Goal: Complete application form: Complete application form

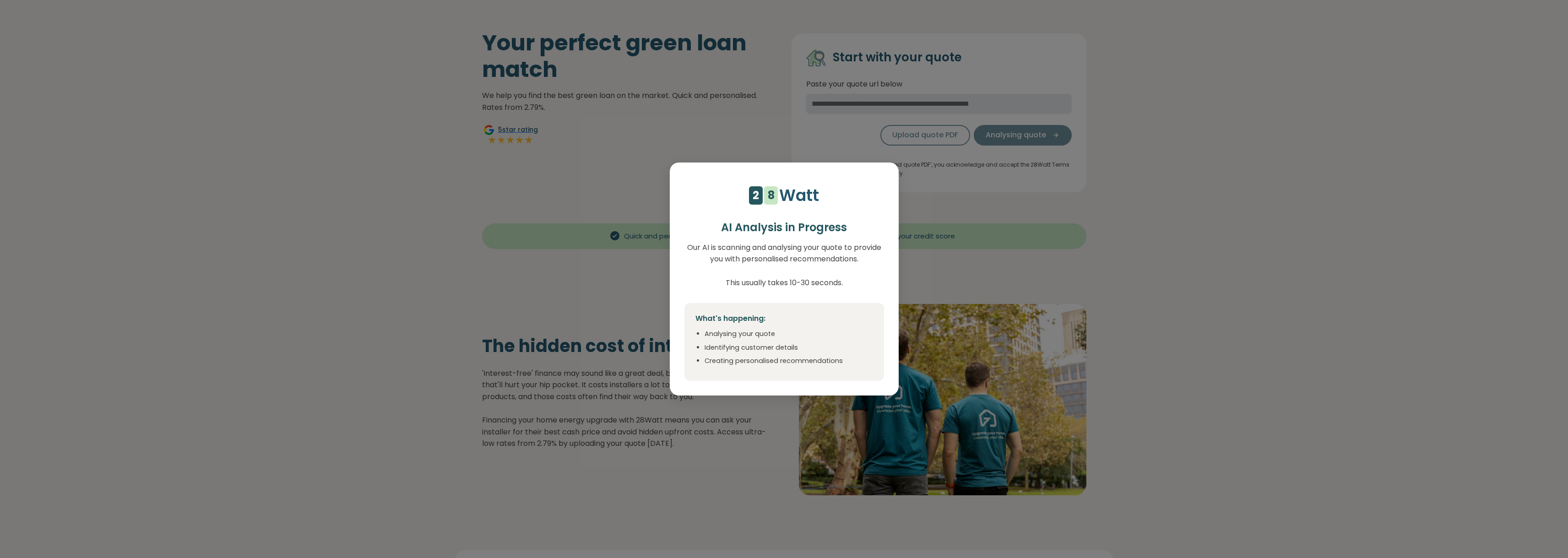
scroll to position [55, 0]
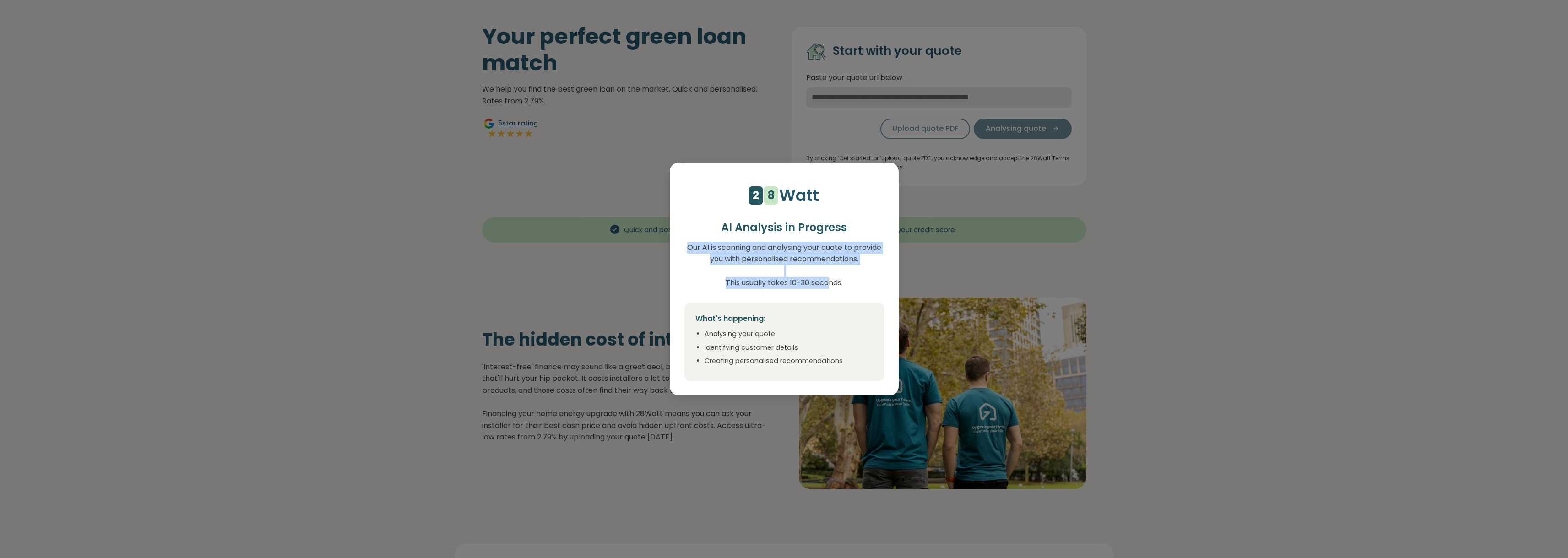
drag, startPoint x: 787, startPoint y: 238, endPoint x: 823, endPoint y: 284, distance: 58.4
click at [823, 284] on div "4 5 6 7 8 9 1 2 1 2 3 4 5 6 7 8 Watt AI Analysis in Progress Our AI is scanning…" at bounding box center [784, 279] width 229 height 233
select select "***"
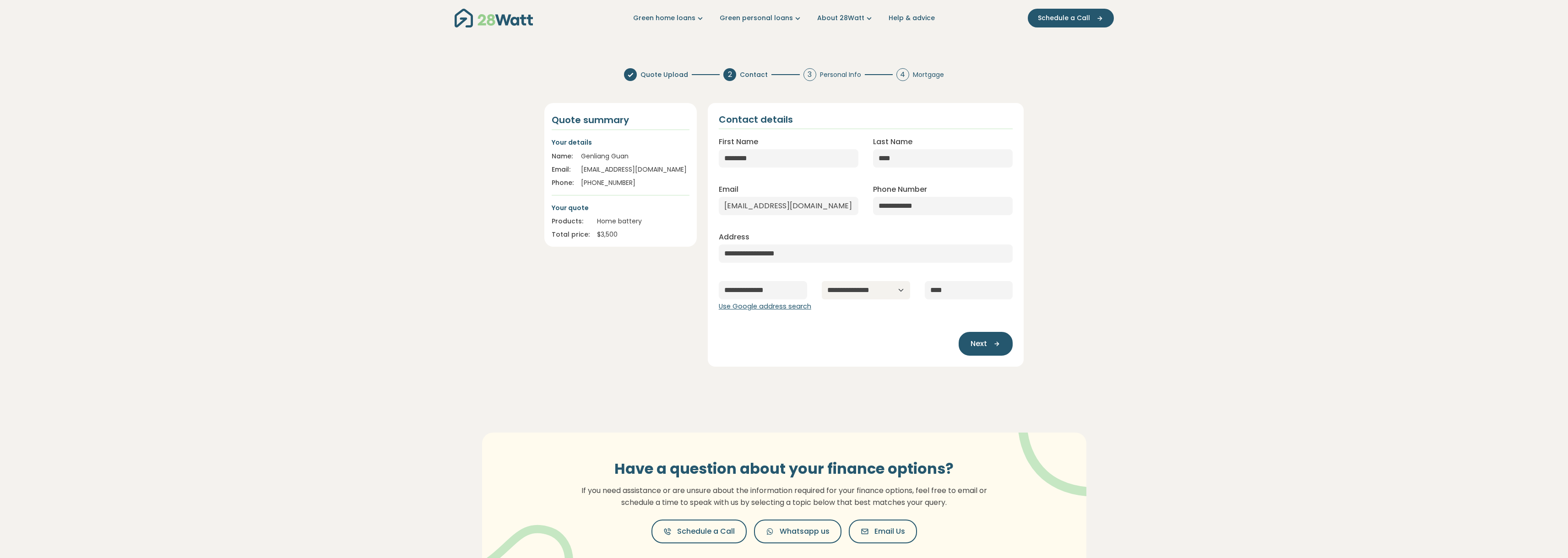
scroll to position [0, 0]
click at [605, 178] on div "Name: [PERSON_NAME] Email: [EMAIL_ADDRESS][DOMAIN_NAME] Phone: [PHONE_NUMBER]" at bounding box center [620, 172] width 138 height 36
click at [911, 207] on input "**********" at bounding box center [943, 208] width 139 height 18
drag, startPoint x: 899, startPoint y: 208, endPoint x: 951, endPoint y: 207, distance: 52.0
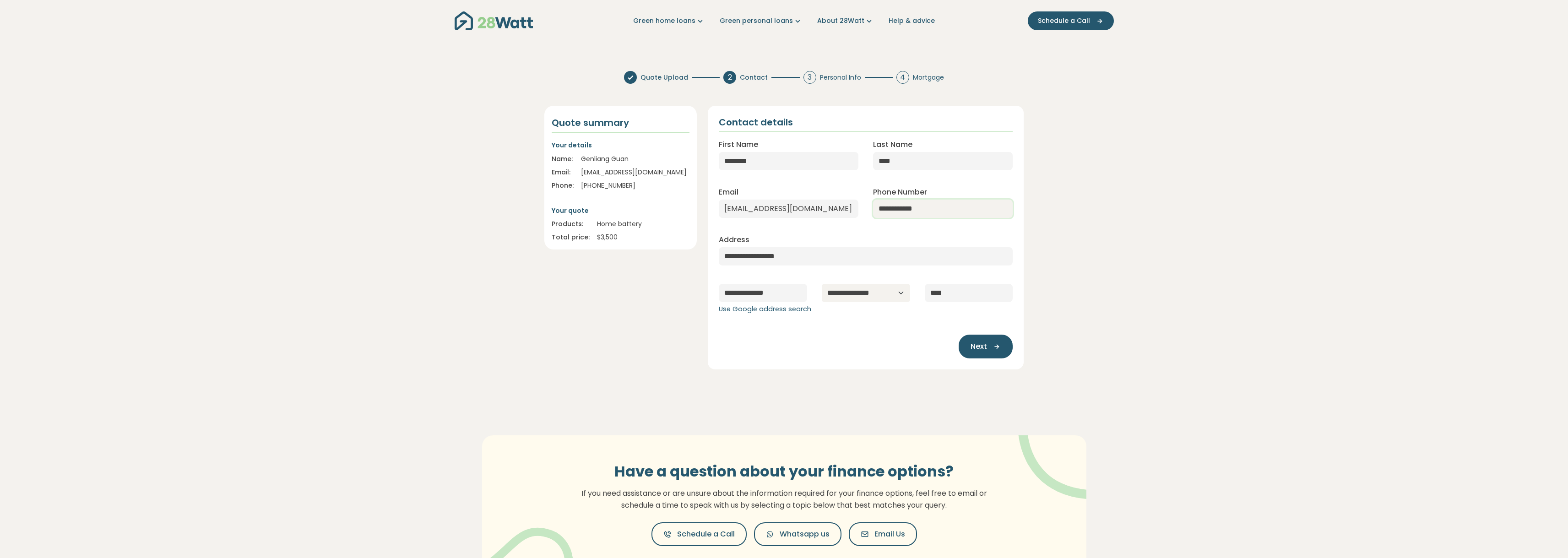
click at [951, 207] on input "**********" at bounding box center [943, 208] width 139 height 18
click at [896, 209] on input "**********" at bounding box center [943, 208] width 139 height 18
type input "**********"
click at [1126, 263] on section "**********" at bounding box center [784, 336] width 1568 height 546
click at [982, 346] on span "Next" at bounding box center [979, 347] width 17 height 11
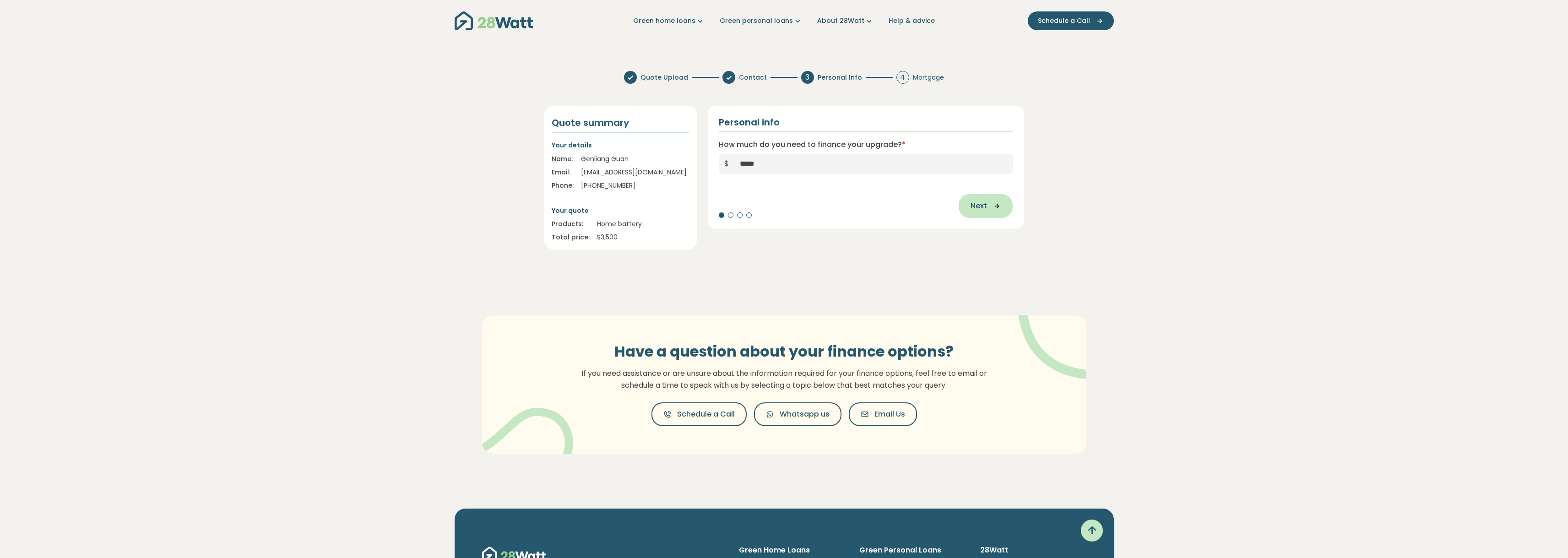
click at [995, 210] on button "Next" at bounding box center [985, 206] width 54 height 24
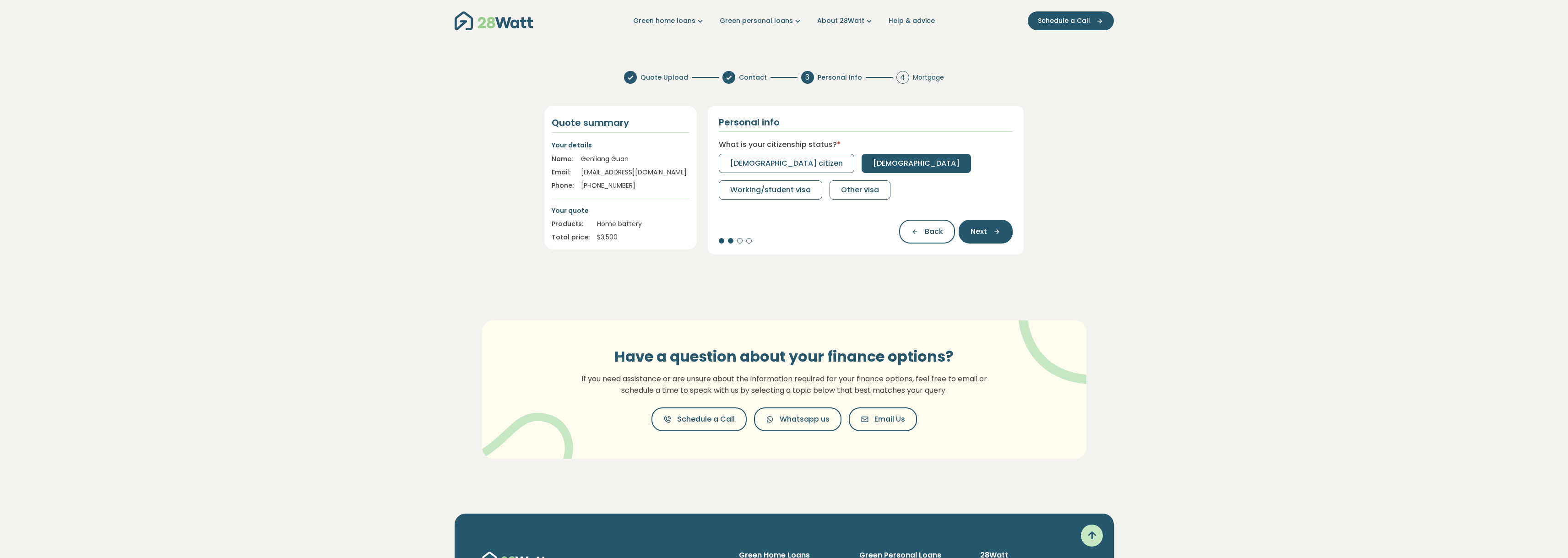
click at [873, 161] on span "[DEMOGRAPHIC_DATA]" at bounding box center [916, 163] width 87 height 11
drag, startPoint x: 980, startPoint y: 226, endPoint x: 743, endPoint y: 165, distance: 244.7
click at [743, 165] on div "Personal info What is your employment status? * [DEMOGRAPHIC_DATA] Part-time Ca…" at bounding box center [866, 180] width 316 height 149
click at [759, 160] on span "Full-time" at bounding box center [746, 163] width 33 height 11
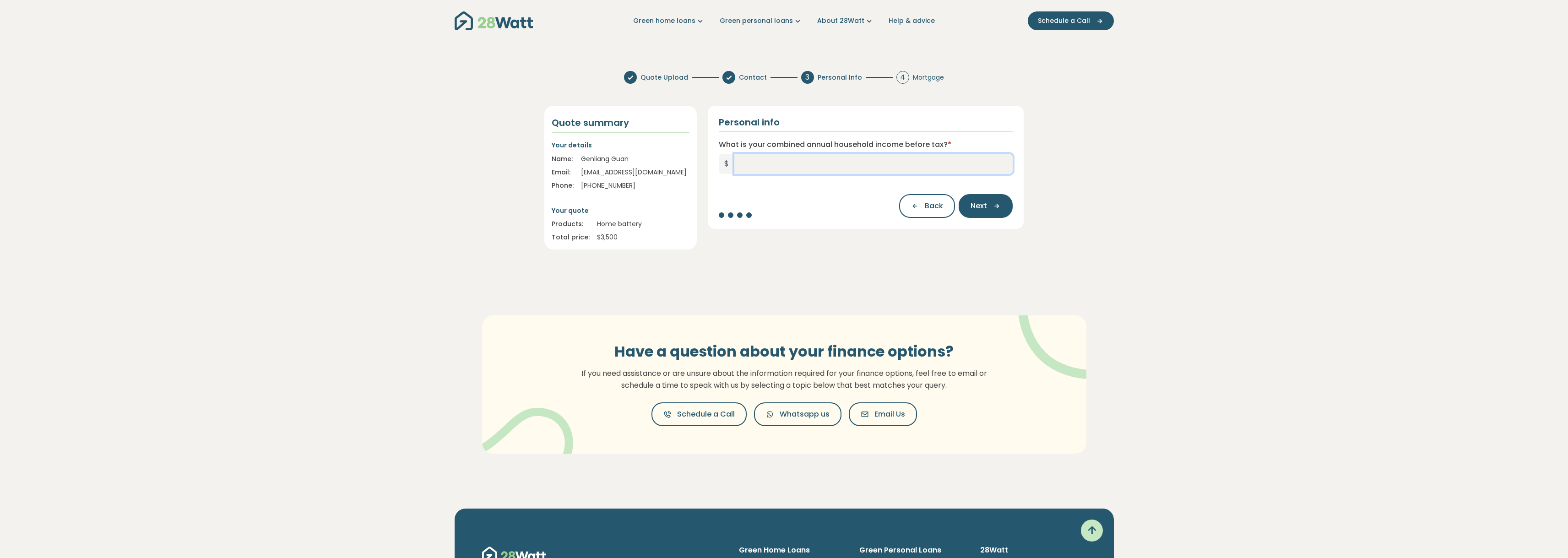
click at [814, 167] on input "What is your combined annual household income before tax? *" at bounding box center [874, 164] width 279 height 20
type input "*******"
click at [990, 207] on icon "button" at bounding box center [993, 205] width 13 height 8
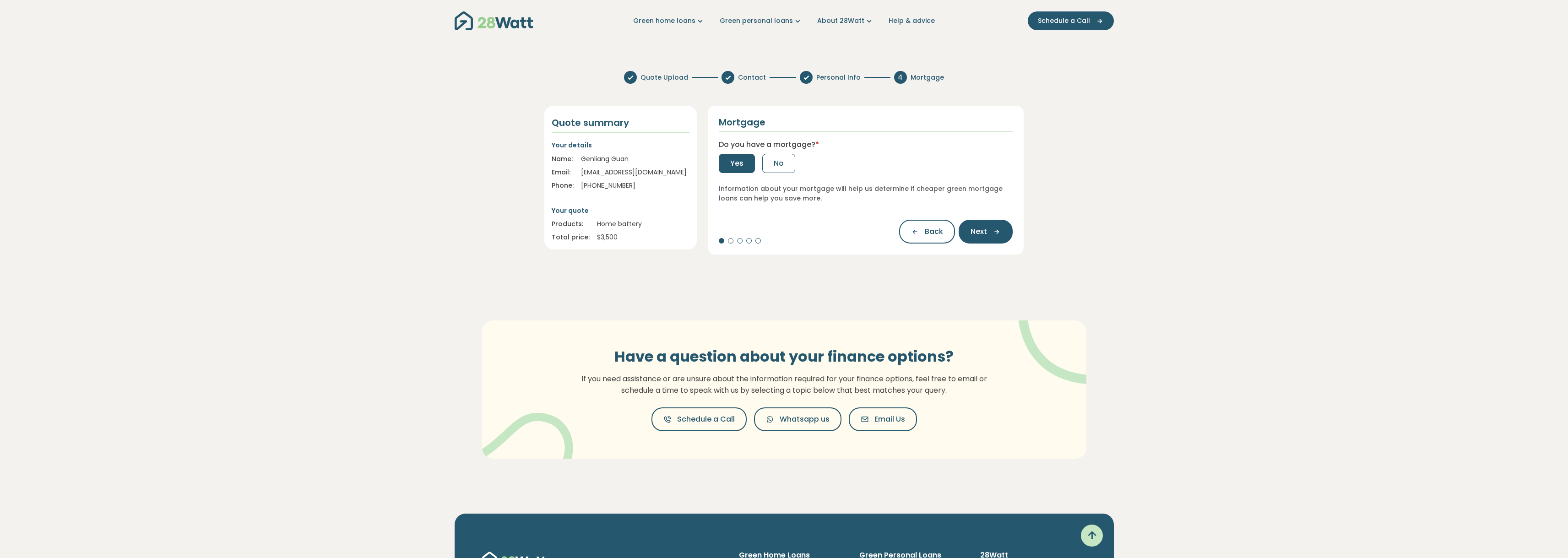
click at [734, 159] on span "Yes" at bounding box center [737, 163] width 13 height 11
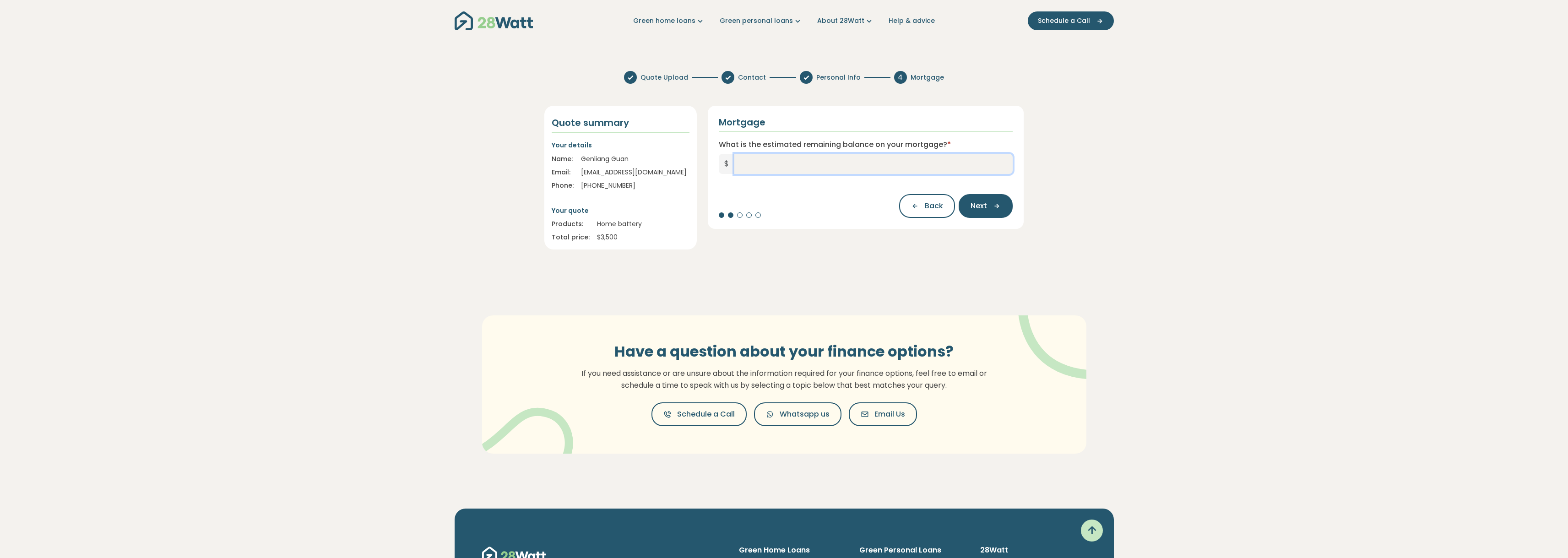
click at [817, 164] on input "What is the estimated remaining balance on your mortgage? *" at bounding box center [874, 164] width 279 height 20
click at [916, 204] on icon "button" at bounding box center [918, 205] width 13 height 8
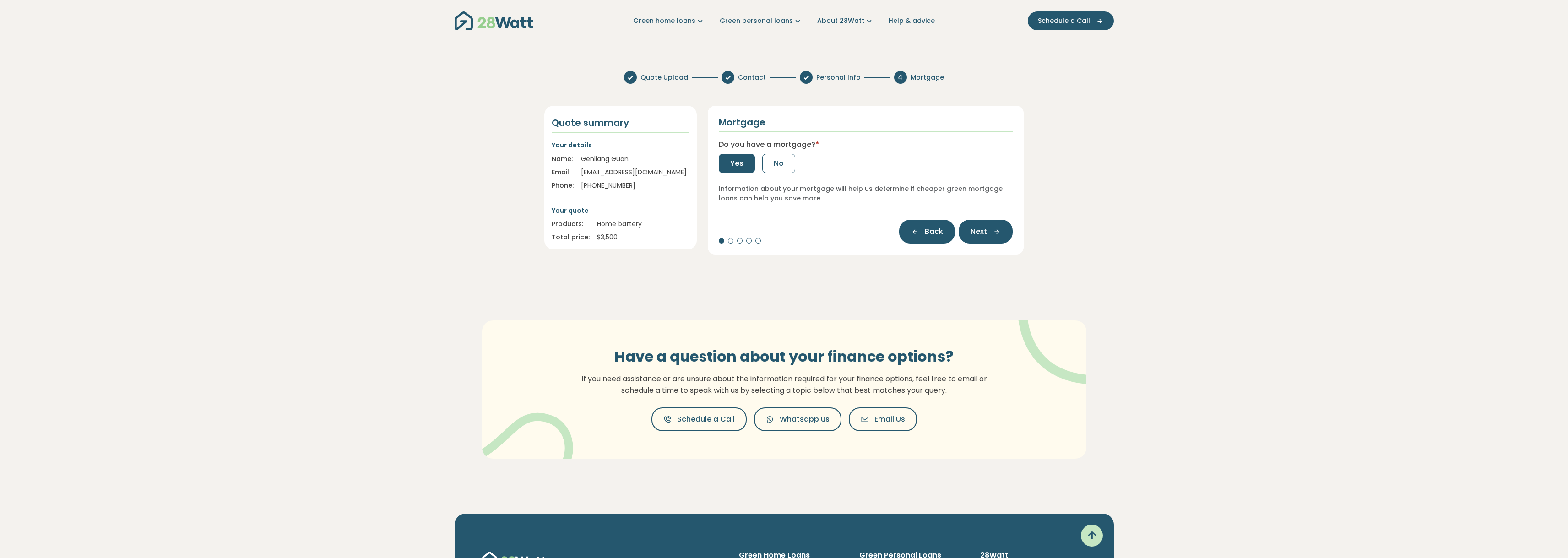
click at [916, 224] on button "Back" at bounding box center [927, 231] width 56 height 24
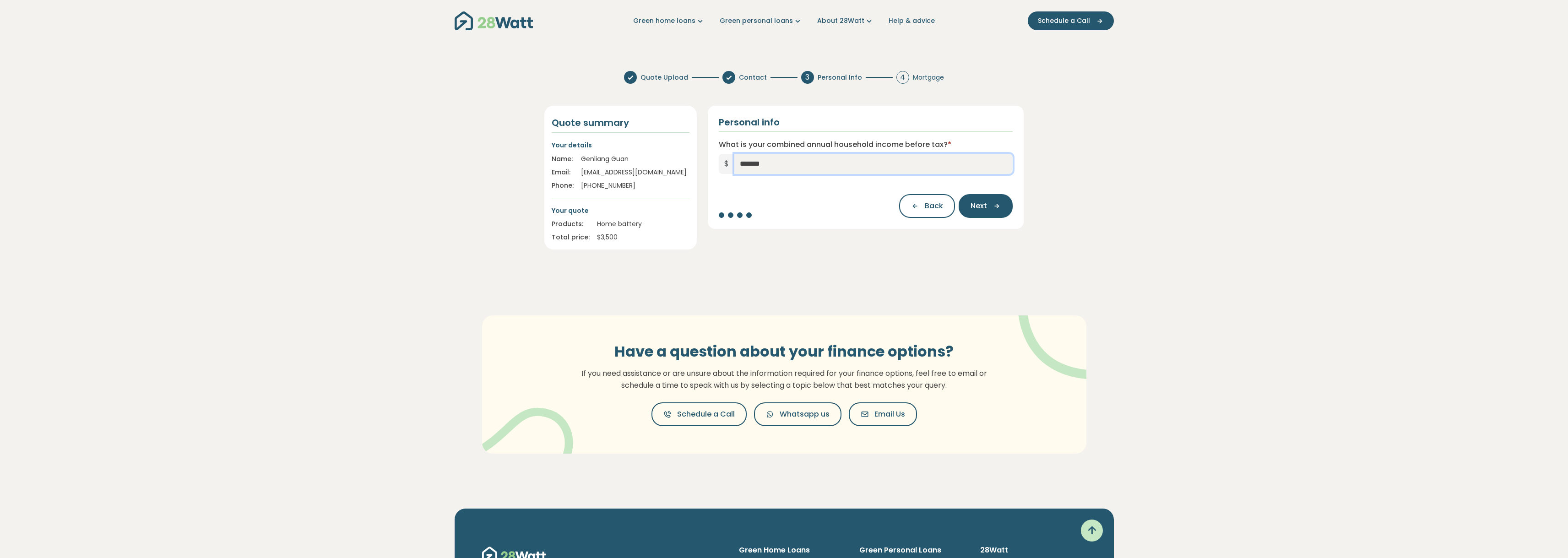
click at [743, 163] on input "*******" at bounding box center [874, 164] width 279 height 20
type input "*******"
click at [981, 205] on span "Next" at bounding box center [979, 206] width 17 height 11
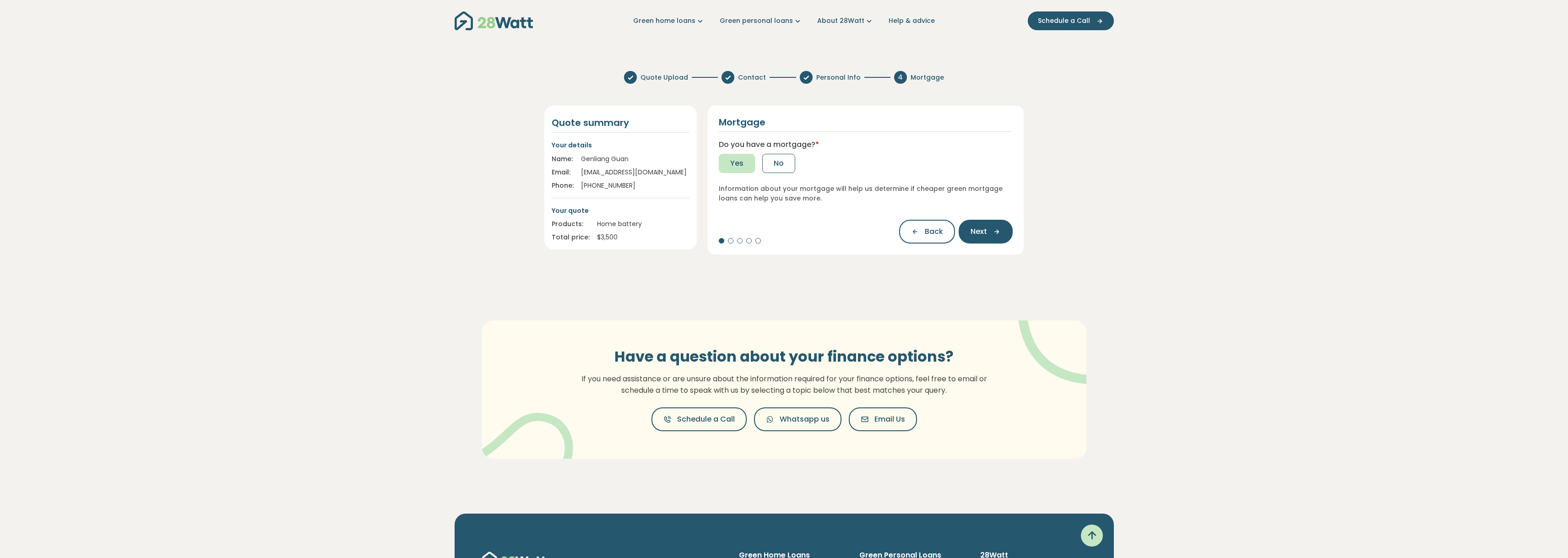
click at [722, 164] on button "Yes" at bounding box center [737, 163] width 36 height 19
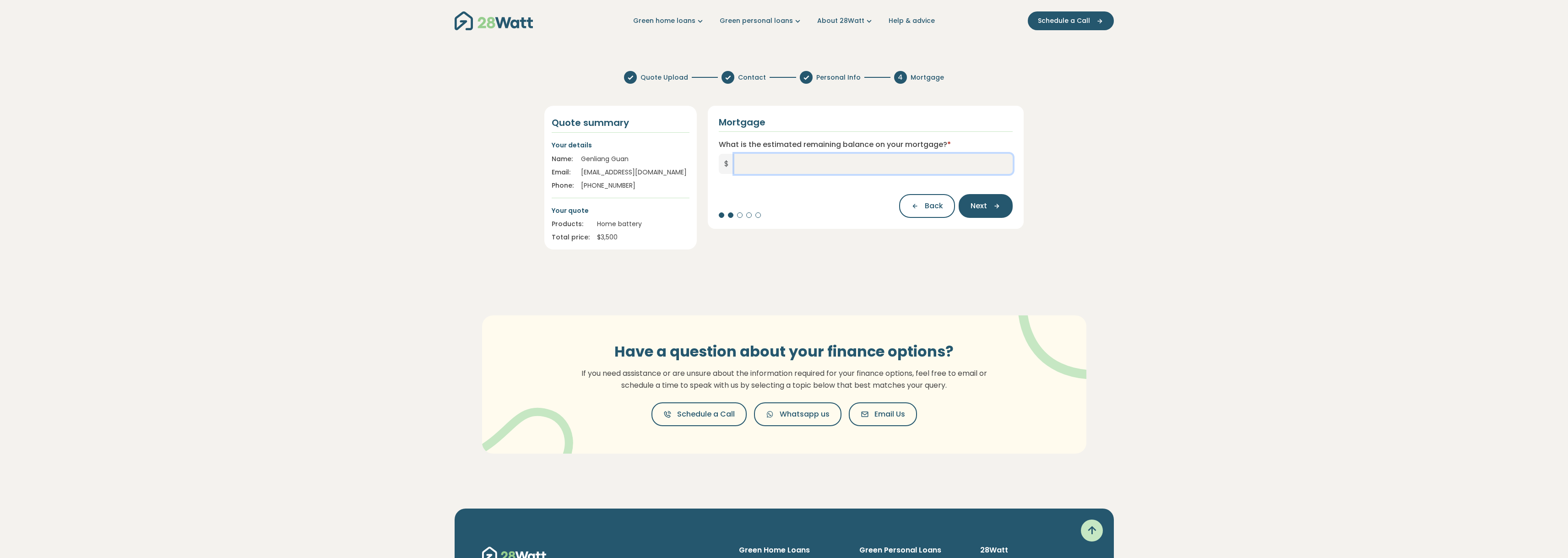
click at [804, 164] on input "What is the estimated remaining balance on your mortgage? *" at bounding box center [874, 164] width 279 height 20
type input "*******"
click at [974, 205] on span "Next" at bounding box center [979, 206] width 17 height 11
click at [820, 163] on input "What is your current interest rate? *" at bounding box center [866, 164] width 295 height 20
type input "****"
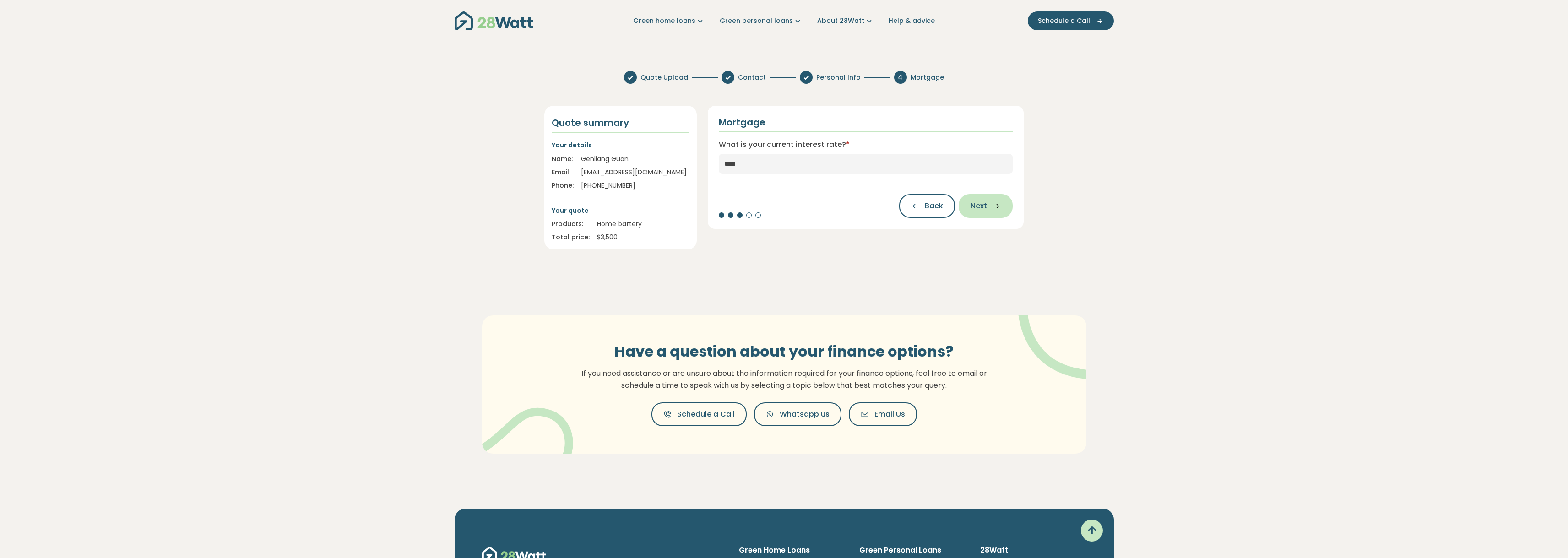
click at [987, 207] on span "Next" at bounding box center [979, 206] width 17 height 11
click at [874, 163] on button "Select your lender..." at bounding box center [866, 166] width 295 height 24
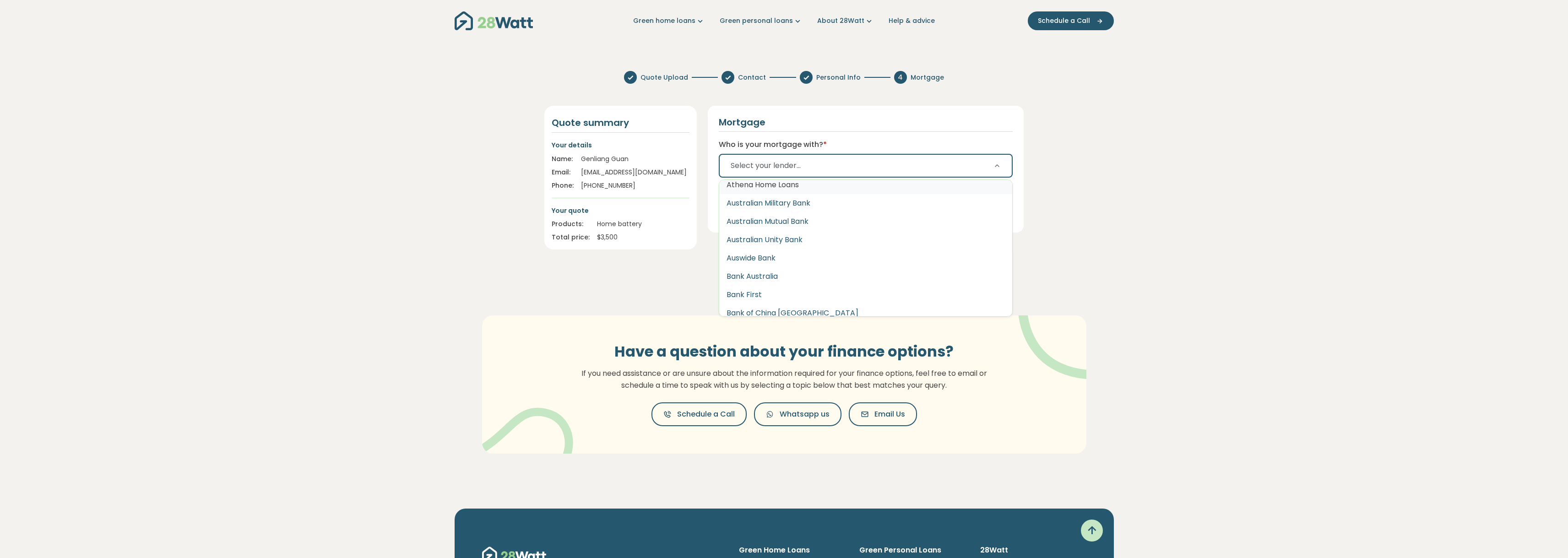
scroll to position [165, 0]
click at [778, 161] on span "Select your lender..." at bounding box center [765, 166] width 70 height 11
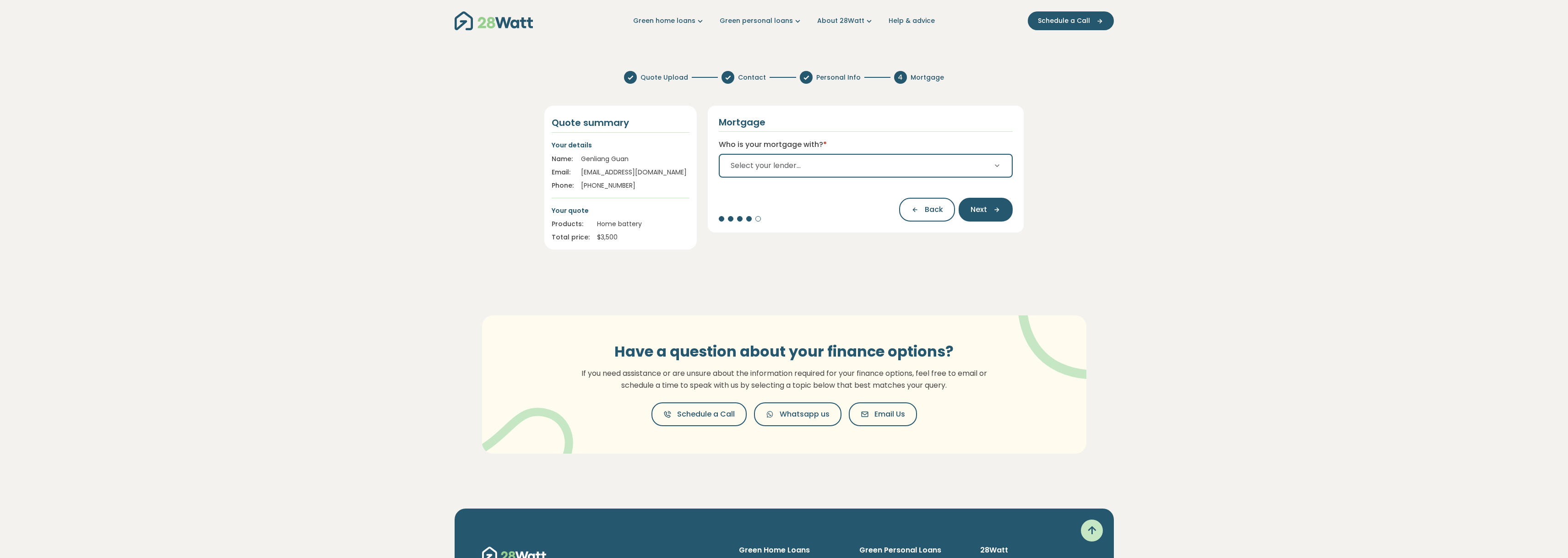
click at [786, 172] on button "Select your lender..." at bounding box center [866, 166] width 295 height 24
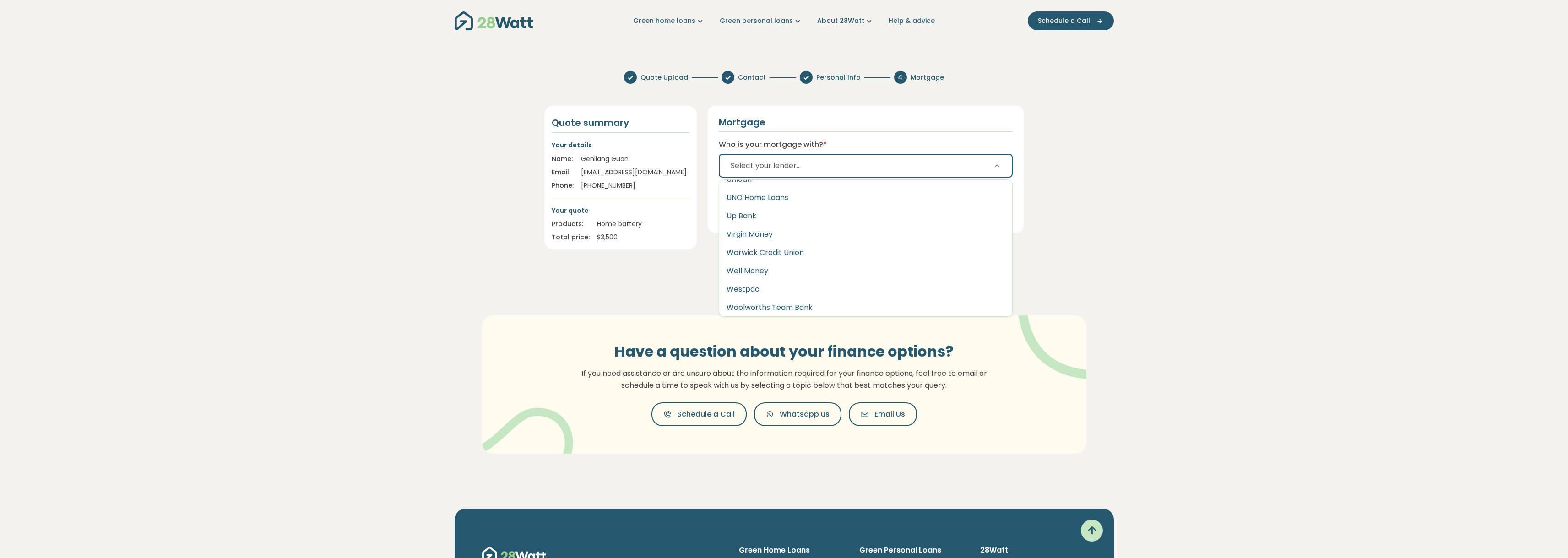
scroll to position [1610, 0]
click at [752, 163] on span "Select your lender..." at bounding box center [765, 166] width 70 height 11
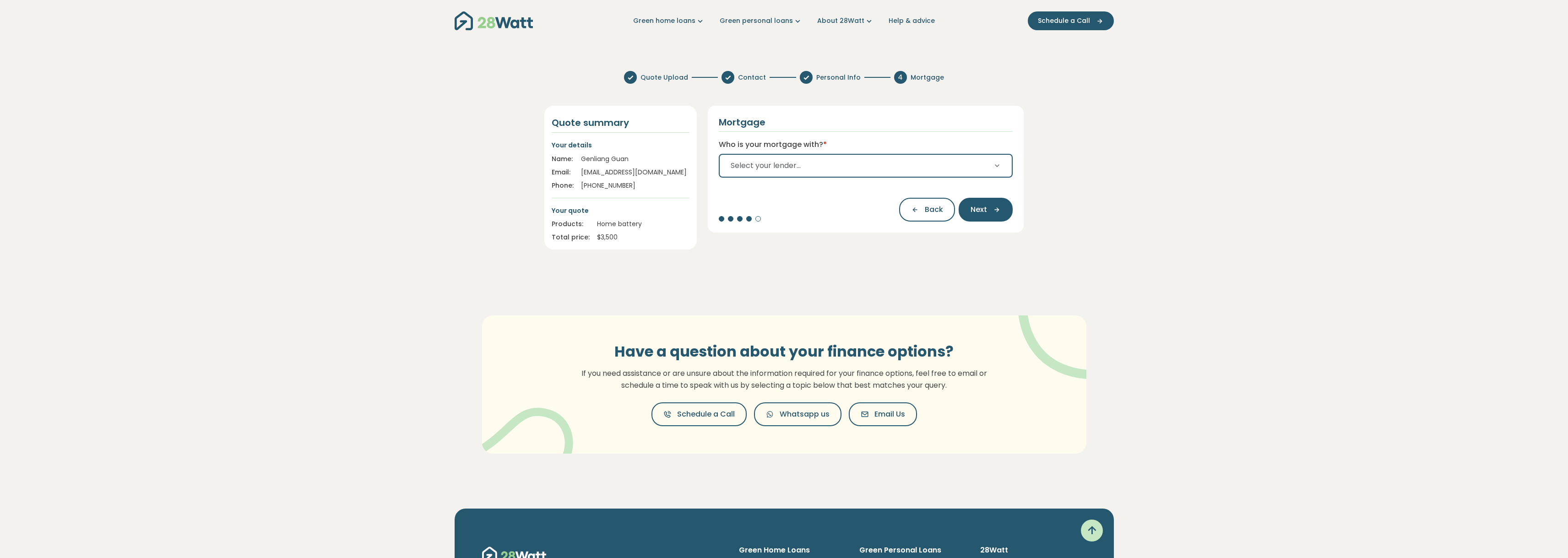
click at [768, 169] on span "Select your lender..." at bounding box center [765, 166] width 70 height 11
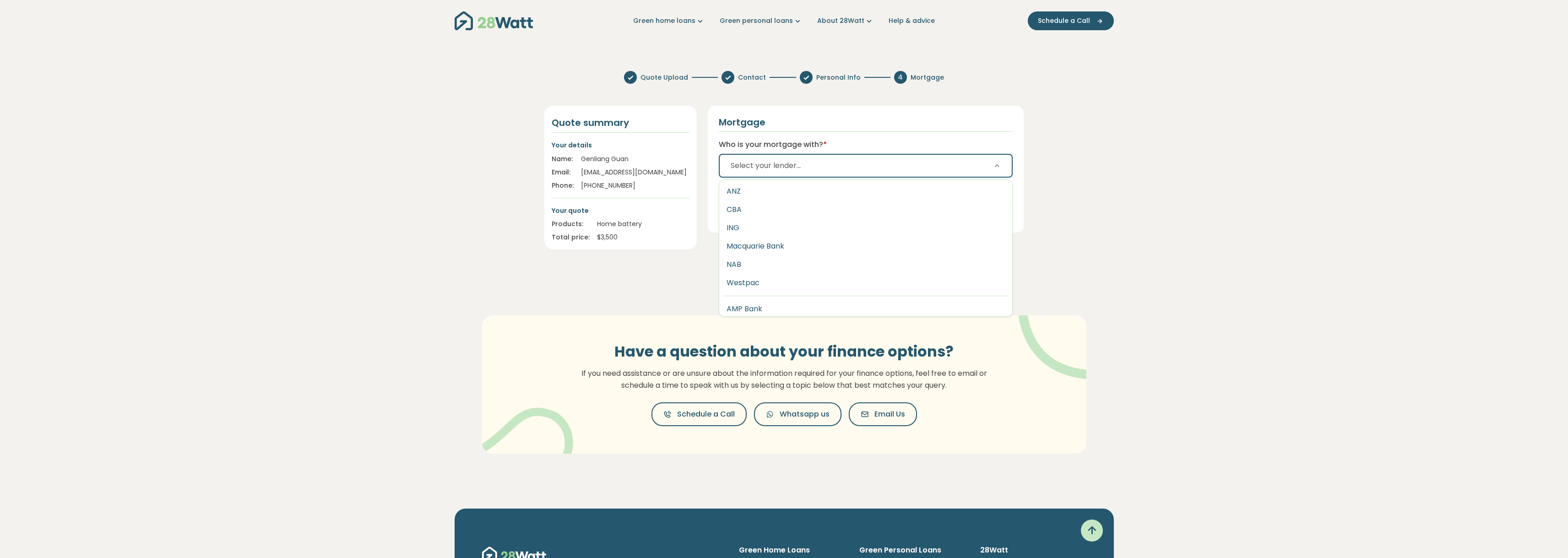
scroll to position [0, 0]
click at [754, 281] on button "Westpac" at bounding box center [866, 284] width 293 height 18
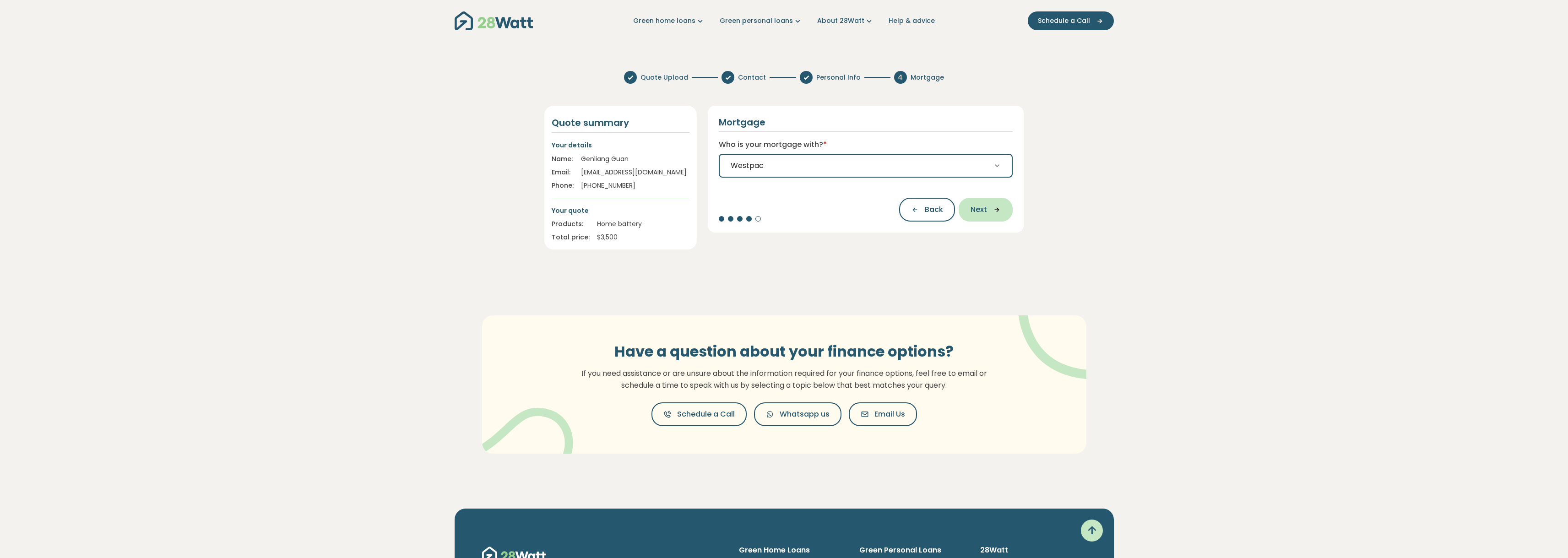
click at [1003, 207] on button "Next" at bounding box center [985, 209] width 54 height 24
click at [802, 161] on input "What is the estimated value of your home? *" at bounding box center [874, 164] width 279 height 20
type input "*********"
click at [979, 223] on span "Your results" at bounding box center [965, 223] width 44 height 11
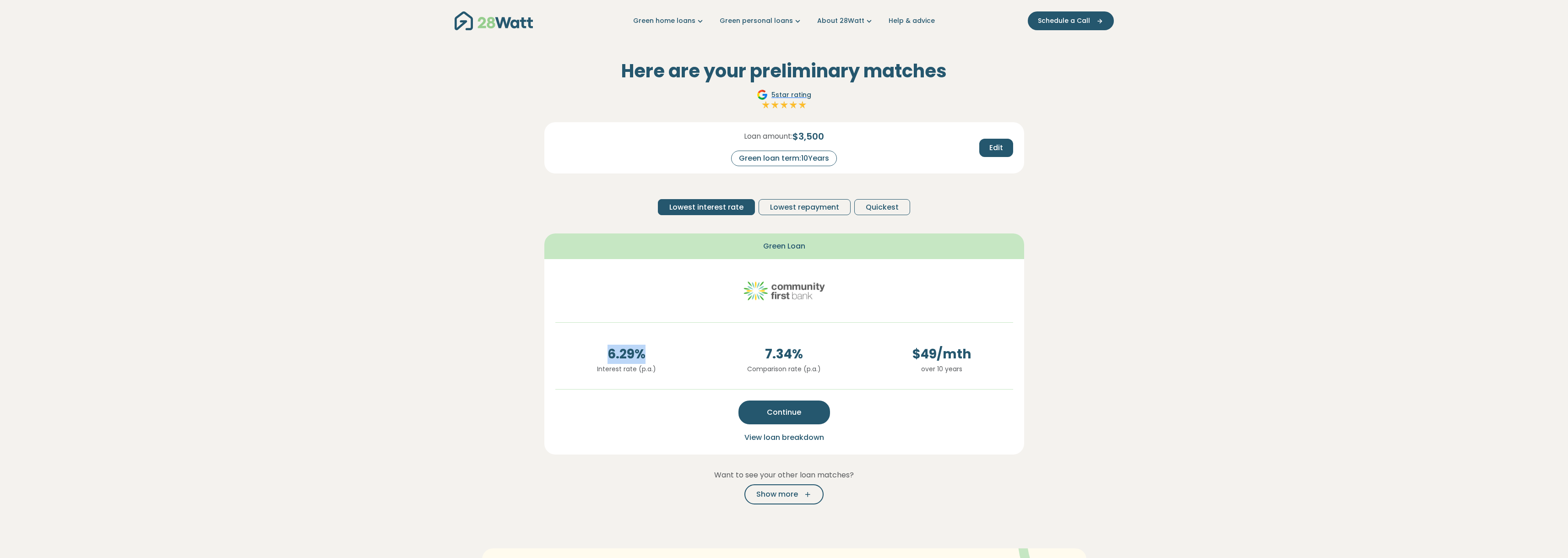
drag, startPoint x: 664, startPoint y: 362, endPoint x: 709, endPoint y: 366, distance: 45.2
click at [701, 365] on div "6.29 % Interest rate (p.a.)" at bounding box center [627, 363] width 158 height 37
drag, startPoint x: 814, startPoint y: 369, endPoint x: 973, endPoint y: 369, distance: 159.0
click at [967, 369] on div "6.29 % Interest rate (p.a.) 7.34 % Comparison rate (p.a.) $ 49 /mth over 10 yea…" at bounding box center [784, 356] width 473 height 51
click at [973, 369] on p "over 10 years" at bounding box center [942, 369] width 143 height 10
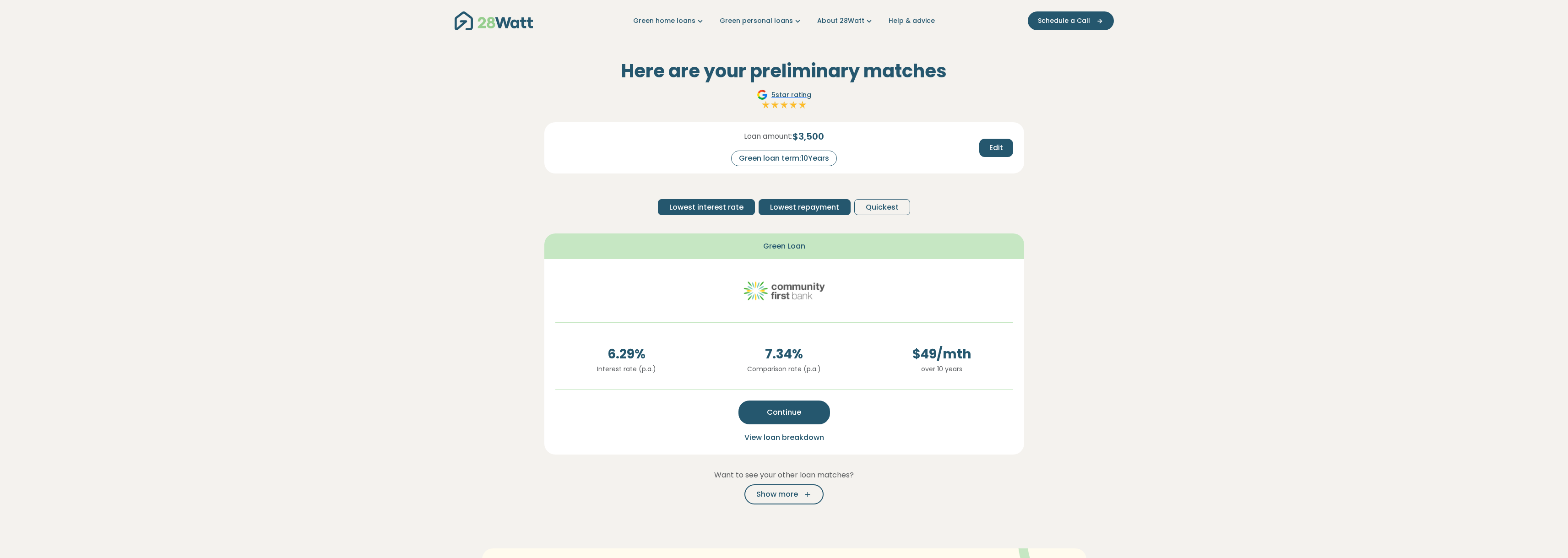
click at [799, 203] on span "Lowest repayment" at bounding box center [804, 207] width 69 height 11
click at [728, 207] on span "Lowest interest rate" at bounding box center [706, 207] width 74 height 11
click at [885, 210] on span "Quickest" at bounding box center [882, 207] width 33 height 11
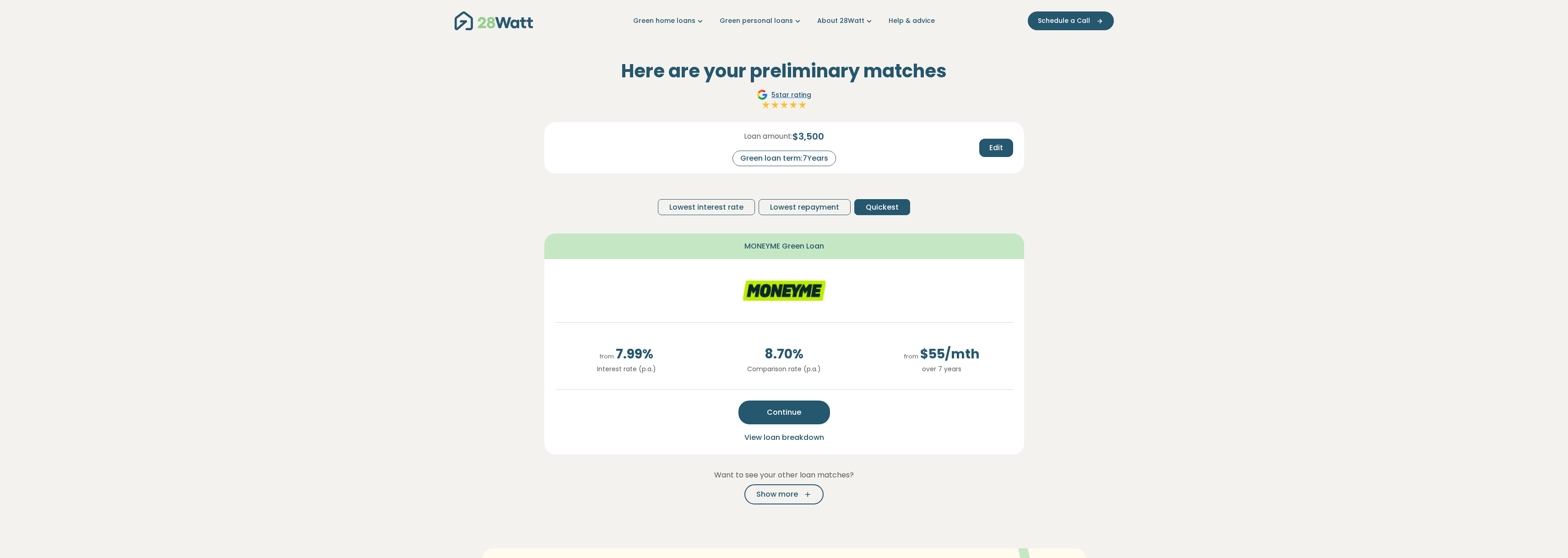
click at [783, 435] on span "View loan breakdown" at bounding box center [784, 437] width 79 height 10
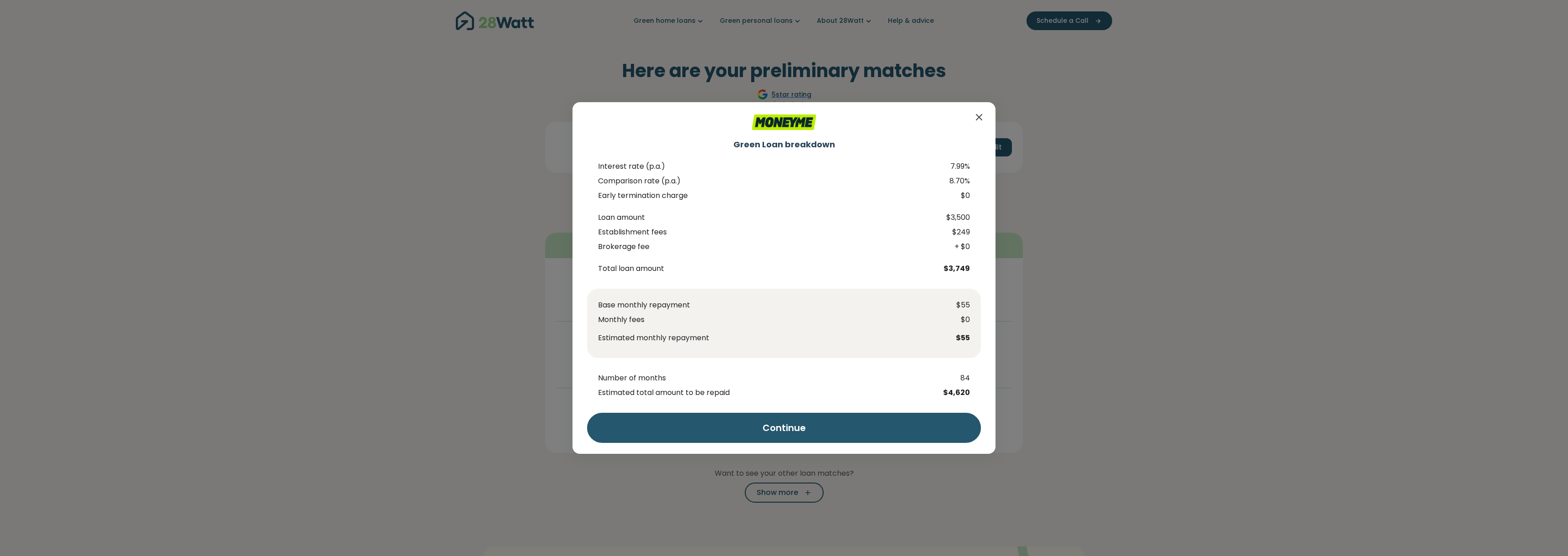
click at [701, 390] on span "Estimated total amount to be repaid" at bounding box center [766, 393] width 337 height 11
click at [701, 390] on span "Estimated total amount to be repaid" at bounding box center [766, 393] width 337 height 11
click at [1119, 373] on div "Green Loan breakdown Interest rate (p.a.) 7.99% Comparison rate (p.a.) 8.70% Ea…" at bounding box center [784, 278] width 1568 height 556
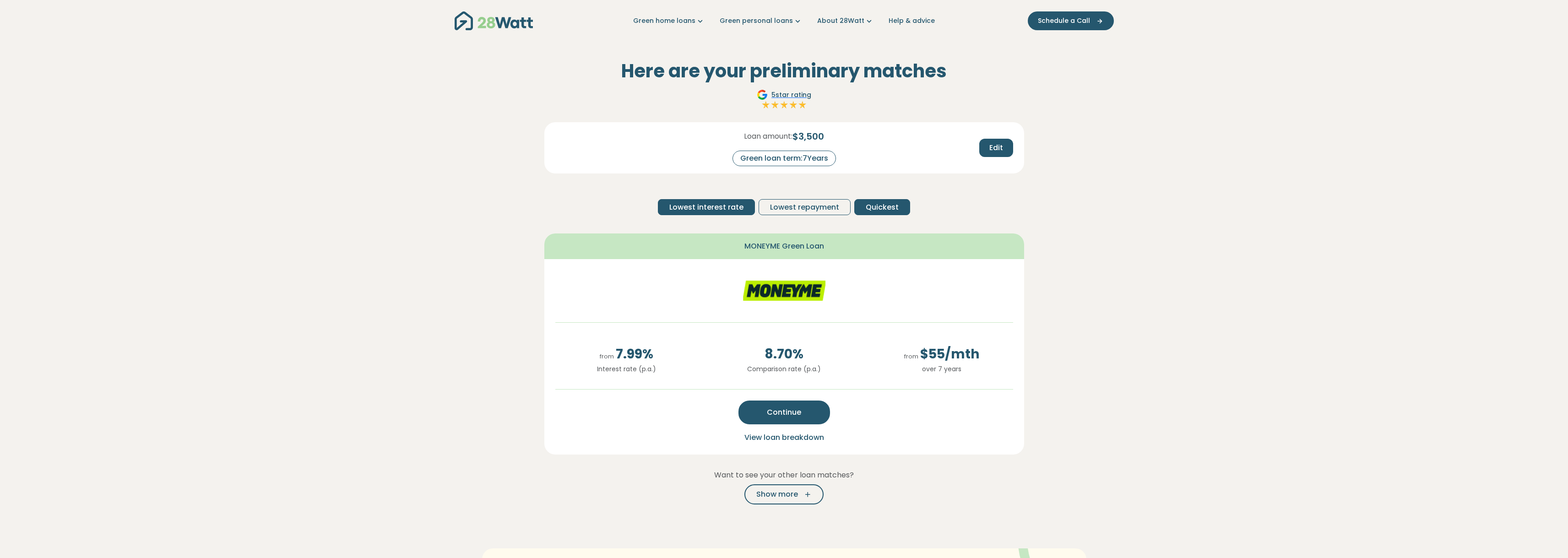
click at [721, 207] on span "Lowest interest rate" at bounding box center [706, 207] width 74 height 11
click at [793, 436] on span "View loan breakdown" at bounding box center [784, 437] width 79 height 10
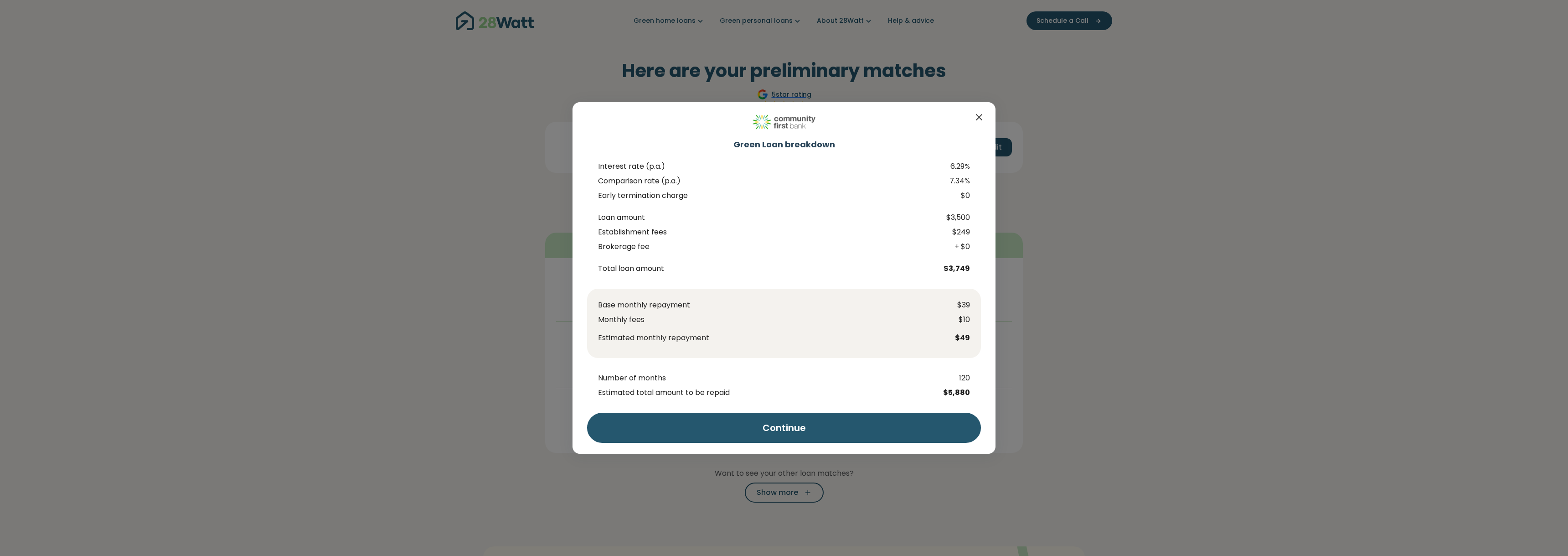
click at [1135, 332] on div "Green Loan breakdown Interest rate (p.a.) 6.29% Comparison rate (p.a.) 7.34% Ea…" at bounding box center [784, 278] width 1568 height 556
